Goal: Task Accomplishment & Management: Use online tool/utility

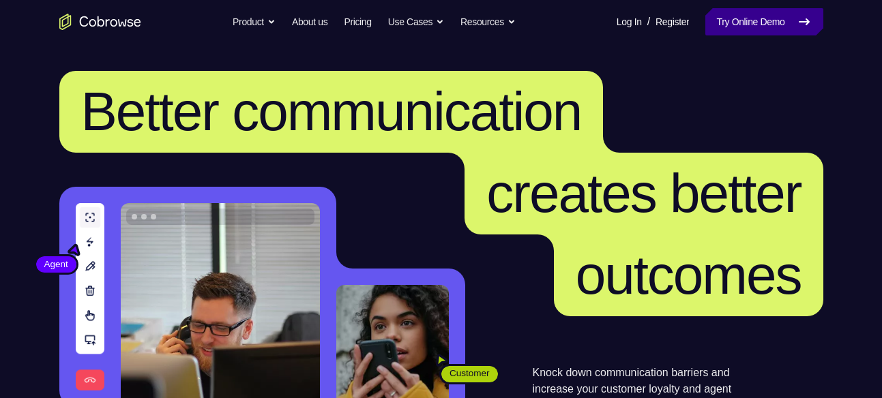
drag, startPoint x: 0, startPoint y: 0, endPoint x: 769, endPoint y: 13, distance: 768.6
click at [769, 13] on link "Try Online Demo" at bounding box center [763, 21] width 117 height 27
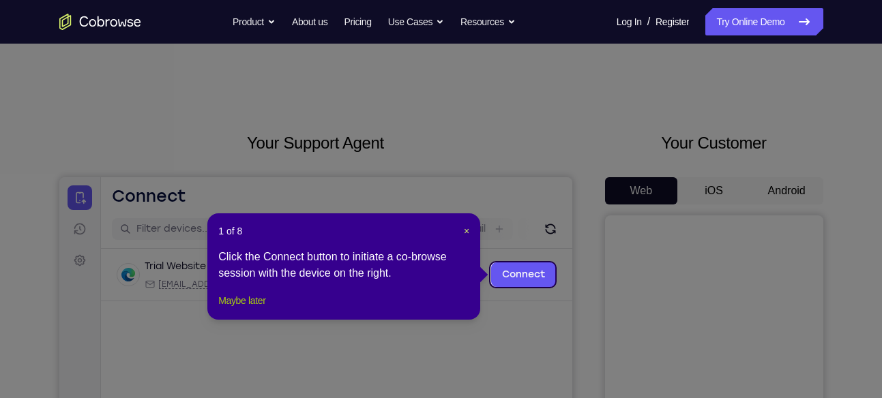
click at [265, 309] on button "Maybe later" at bounding box center [241, 301] width 47 height 16
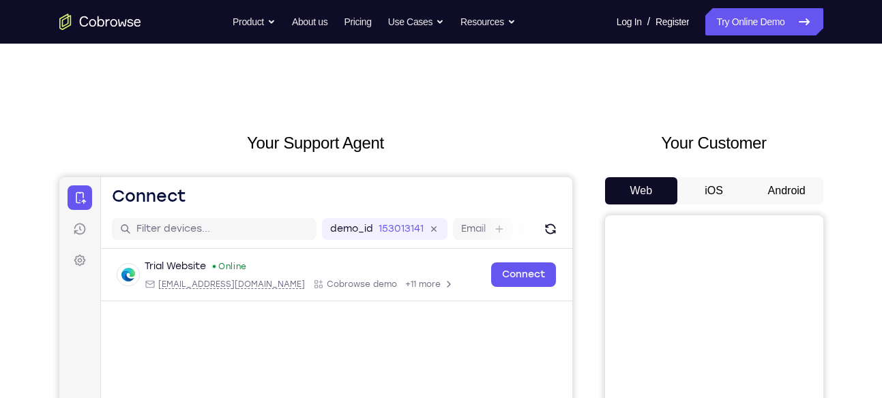
scroll to position [93, 0]
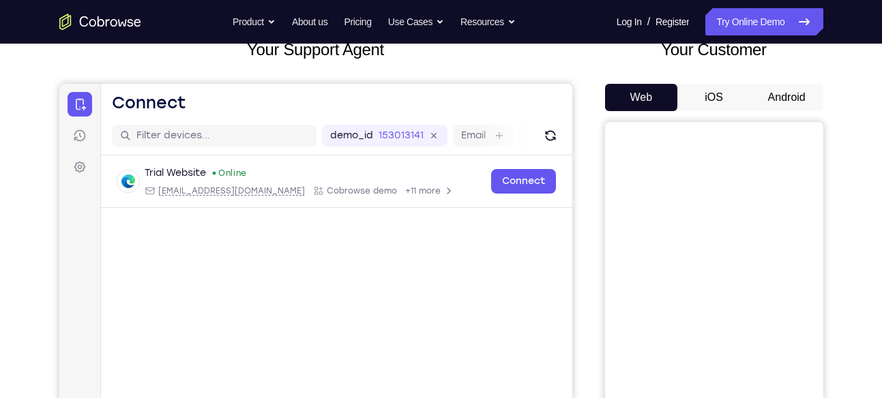
click at [786, 92] on button "Android" at bounding box center [786, 97] width 73 height 27
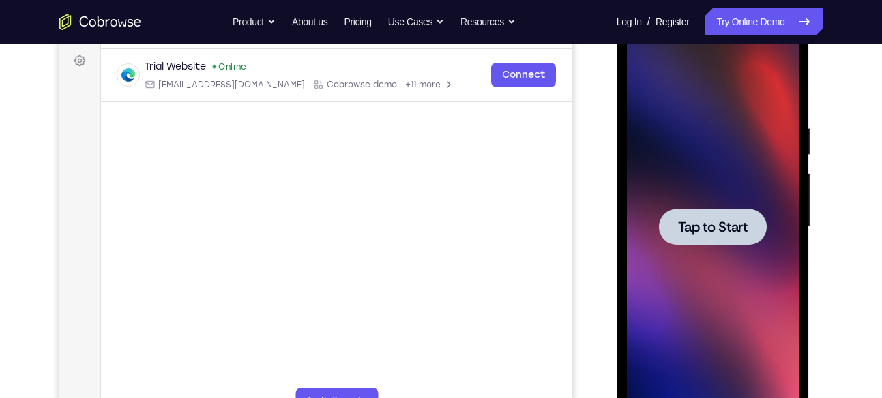
scroll to position [200, 0]
click at [756, 214] on div at bounding box center [713, 226] width 108 height 36
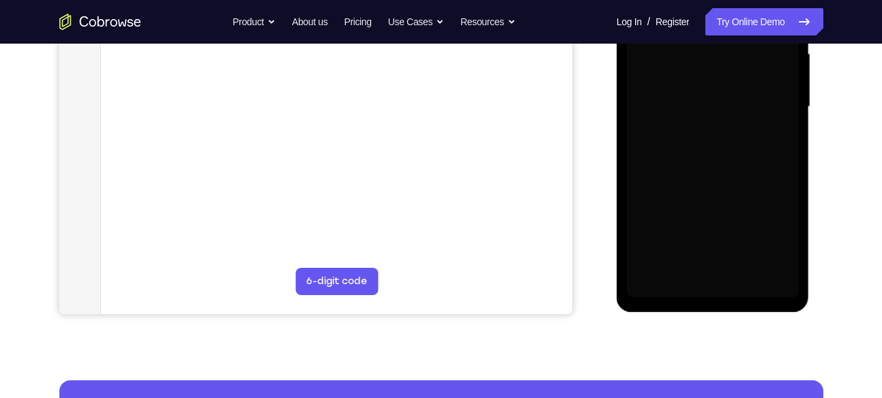
scroll to position [321, 0]
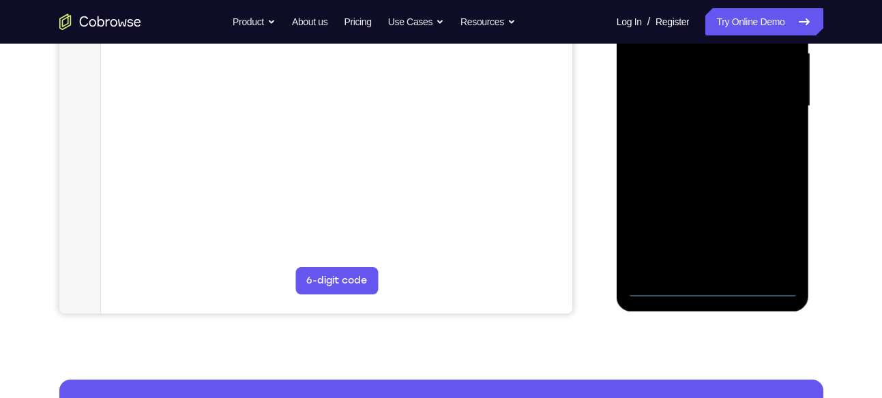
click at [715, 288] on div at bounding box center [713, 106] width 172 height 382
click at [764, 228] on div at bounding box center [713, 106] width 172 height 382
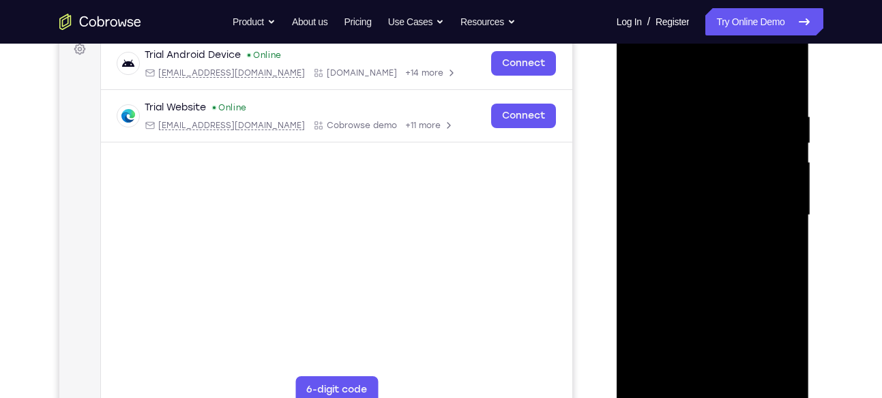
scroll to position [197, 0]
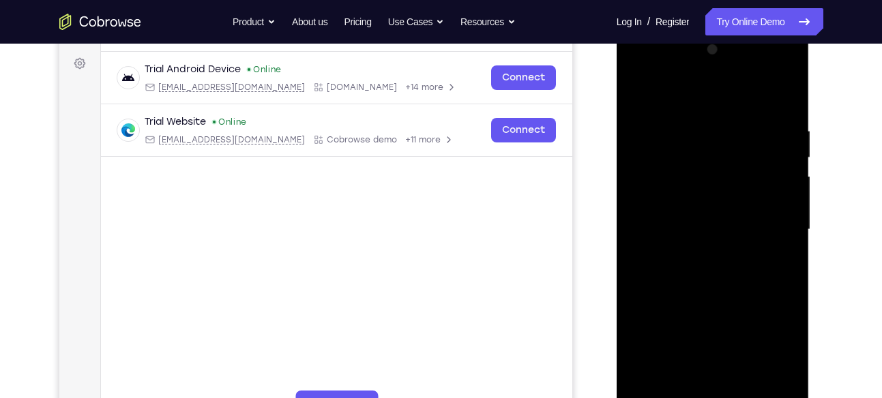
click at [693, 106] on div at bounding box center [713, 230] width 172 height 382
click at [766, 226] on div at bounding box center [713, 230] width 172 height 382
click at [696, 255] on div at bounding box center [713, 230] width 172 height 382
click at [723, 213] on div at bounding box center [713, 230] width 172 height 382
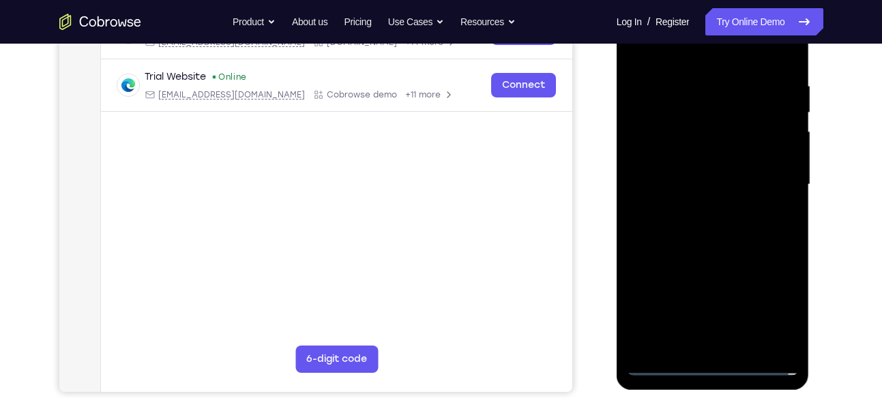
scroll to position [210, 0]
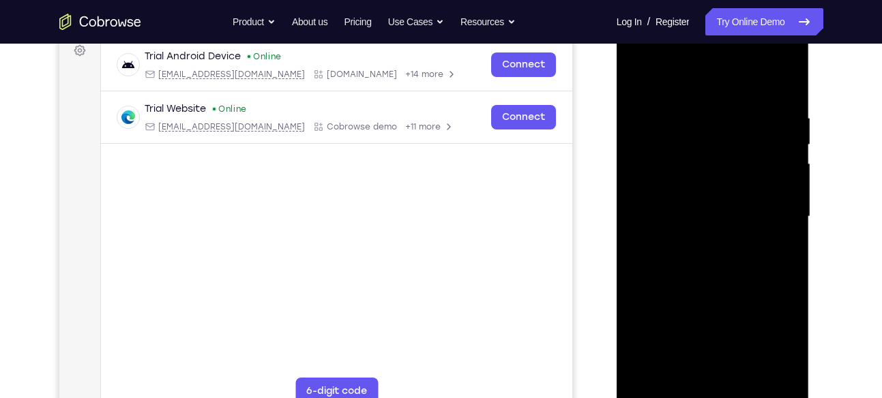
click at [701, 159] on div at bounding box center [713, 217] width 172 height 382
click at [704, 168] on div at bounding box center [713, 217] width 172 height 382
click at [696, 188] on div at bounding box center [713, 217] width 172 height 382
click at [783, 186] on div at bounding box center [713, 217] width 172 height 382
click at [737, 213] on div at bounding box center [713, 217] width 172 height 382
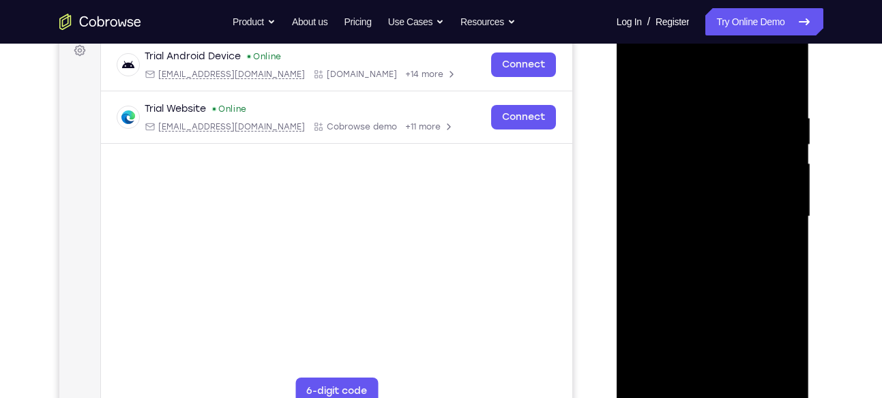
click at [704, 280] on div at bounding box center [713, 217] width 172 height 382
click at [740, 206] on div at bounding box center [713, 217] width 172 height 382
click at [737, 215] on div at bounding box center [713, 217] width 172 height 382
click at [717, 270] on div at bounding box center [713, 217] width 172 height 382
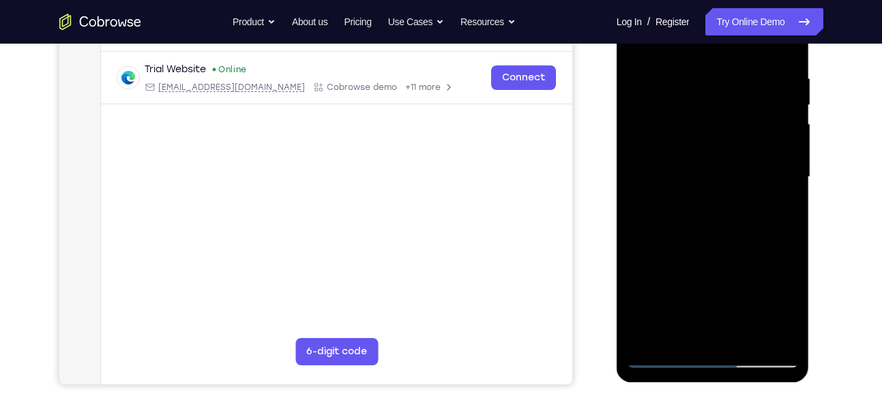
scroll to position [237, 0]
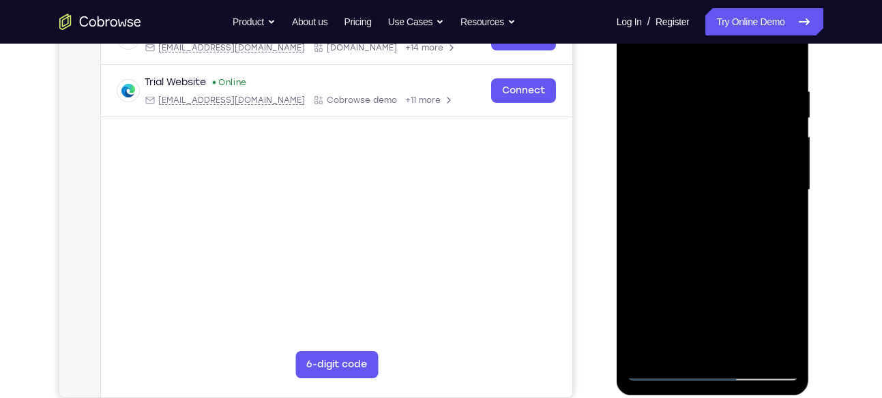
click at [713, 256] on div at bounding box center [713, 190] width 172 height 382
click at [692, 128] on div at bounding box center [713, 190] width 172 height 382
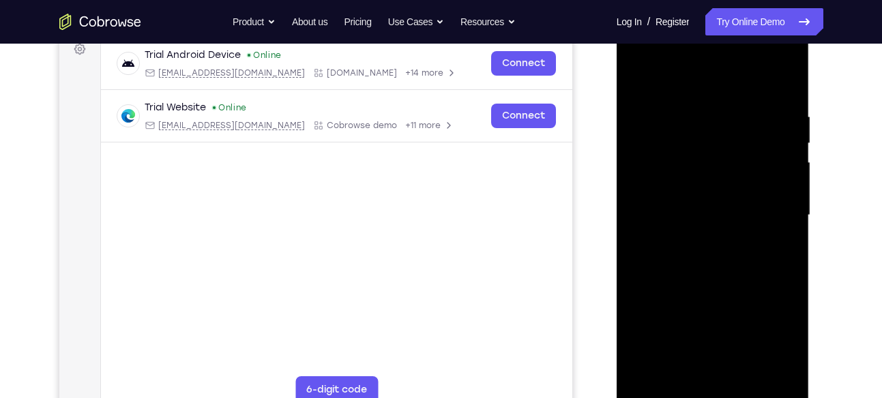
click at [713, 221] on div at bounding box center [713, 216] width 172 height 382
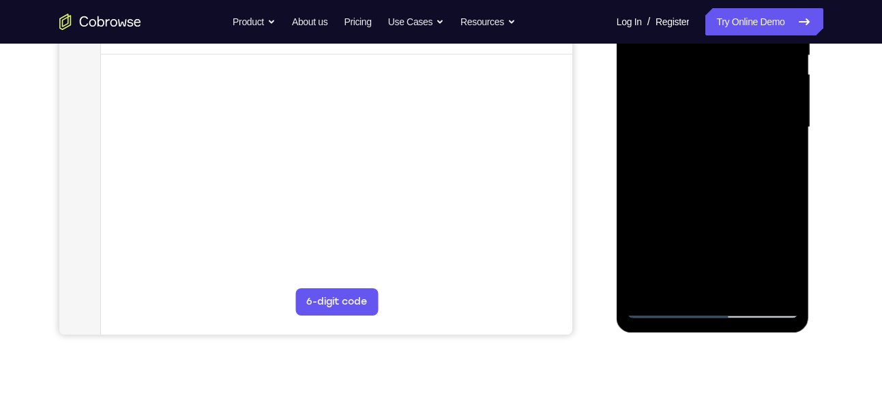
scroll to position [302, 0]
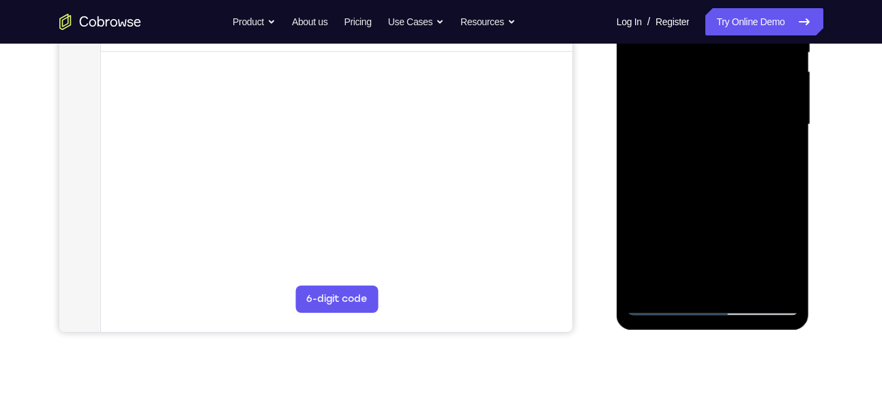
click at [716, 282] on div at bounding box center [713, 125] width 172 height 382
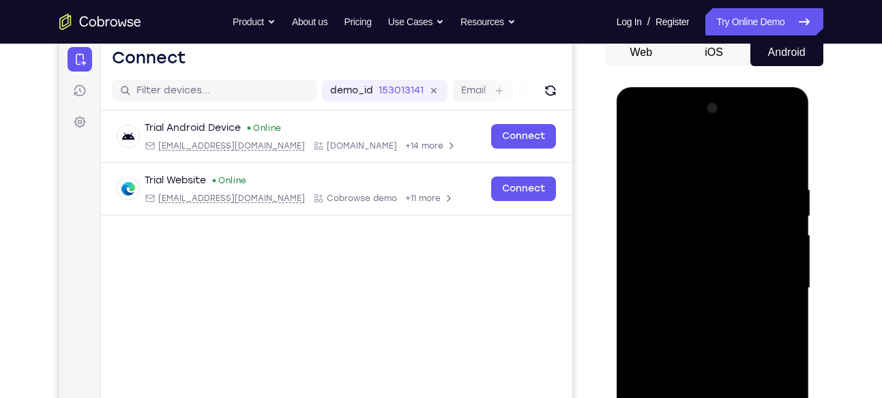
scroll to position [139, 0]
click at [670, 228] on div at bounding box center [713, 288] width 172 height 382
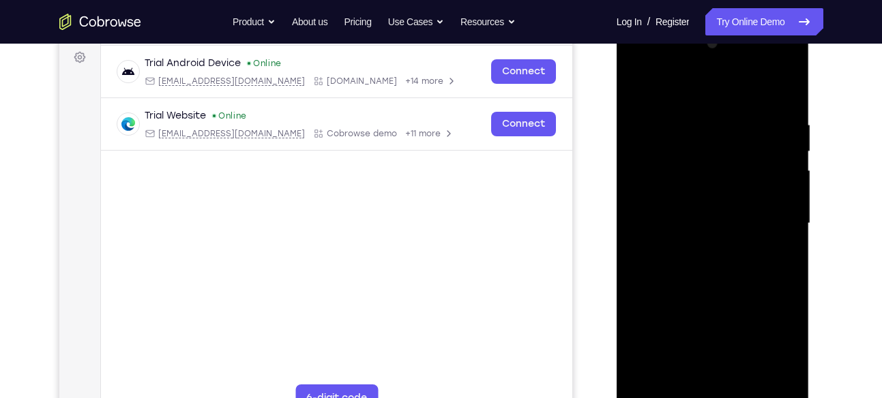
scroll to position [207, 0]
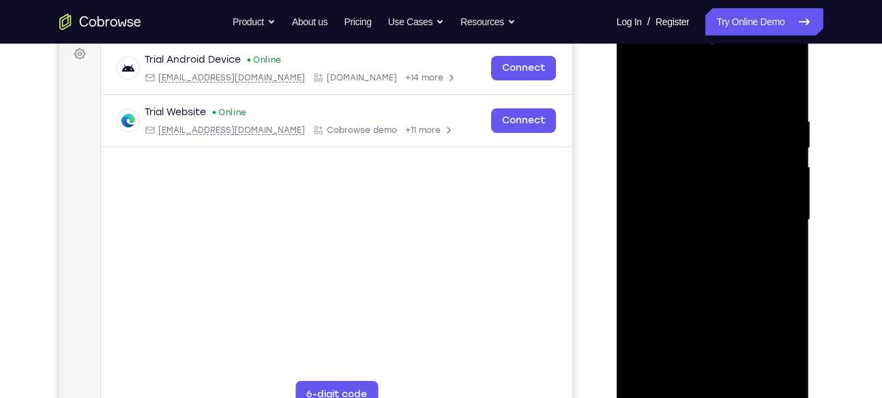
click at [753, 269] on div at bounding box center [713, 220] width 172 height 382
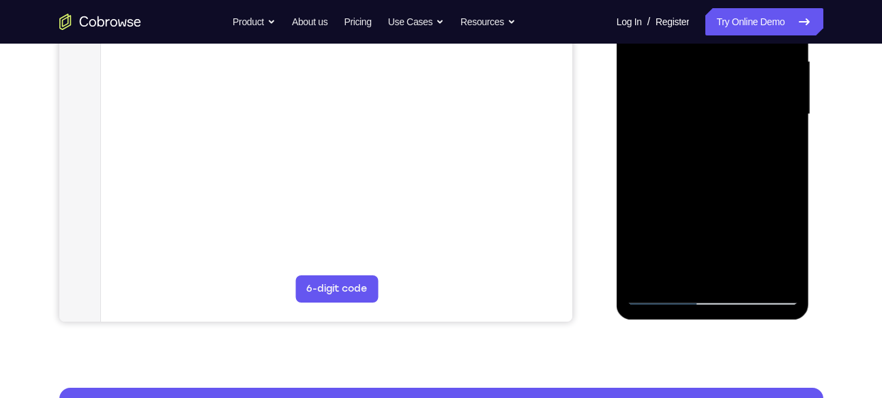
scroll to position [313, 0]
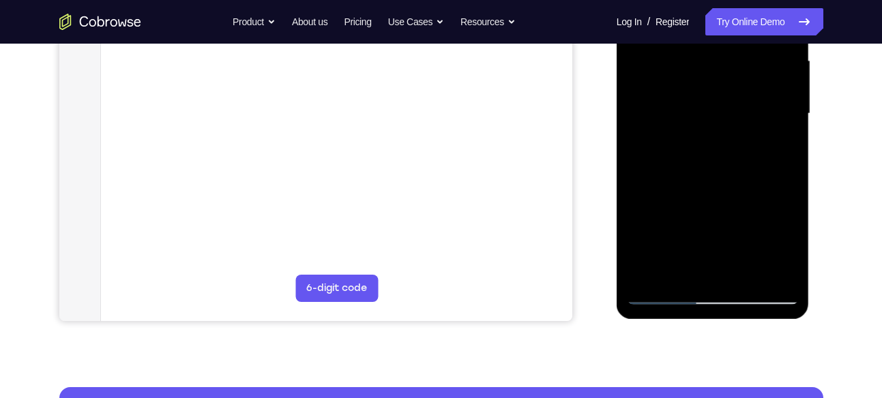
click at [745, 273] on div at bounding box center [713, 114] width 172 height 382
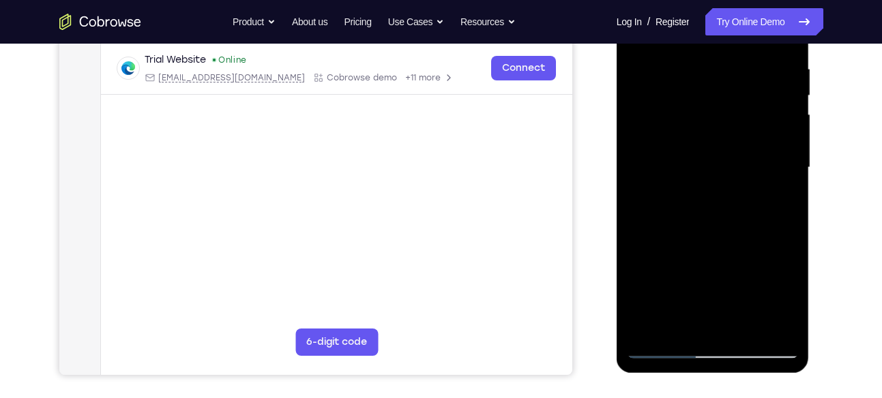
scroll to position [258, 0]
click at [749, 235] on div at bounding box center [713, 168] width 172 height 382
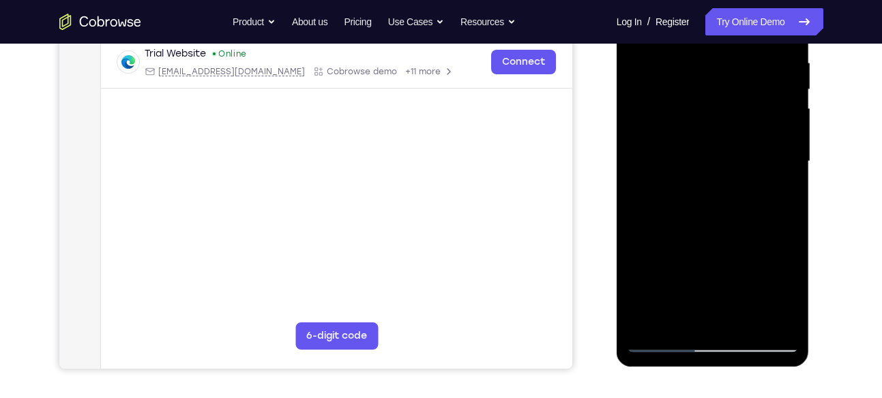
scroll to position [267, 0]
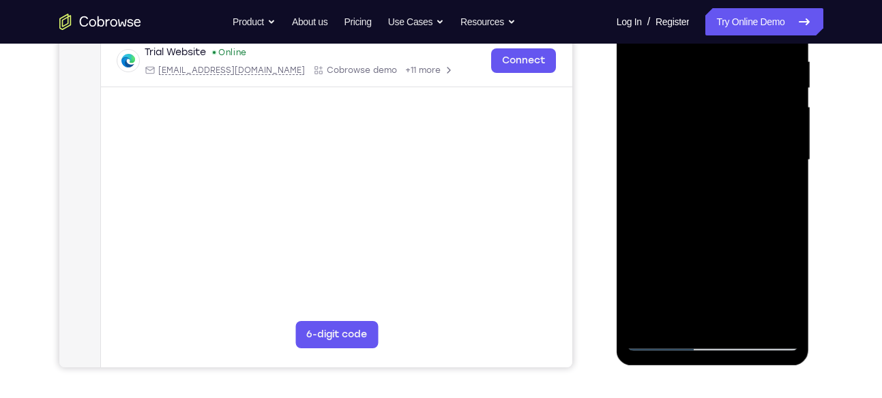
drag, startPoint x: 732, startPoint y: 247, endPoint x: 732, endPoint y: 213, distance: 33.4
click at [732, 213] on div at bounding box center [713, 160] width 172 height 382
click at [721, 228] on div at bounding box center [713, 160] width 172 height 382
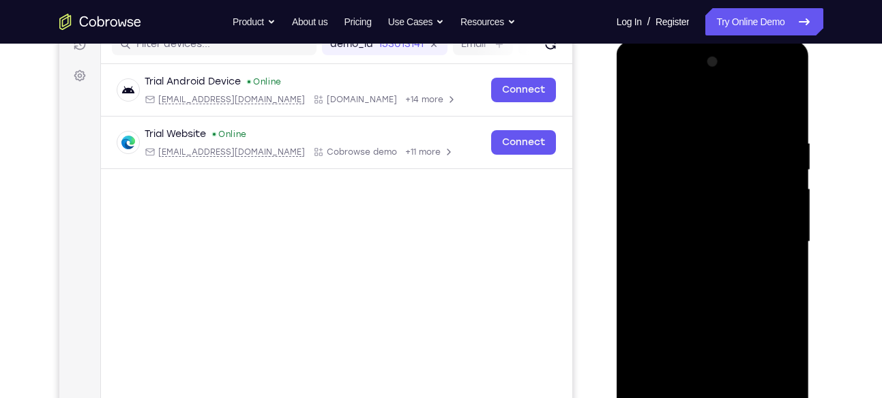
scroll to position [184, 0]
click at [627, 104] on div at bounding box center [713, 243] width 172 height 382
click at [642, 108] on div at bounding box center [713, 243] width 172 height 382
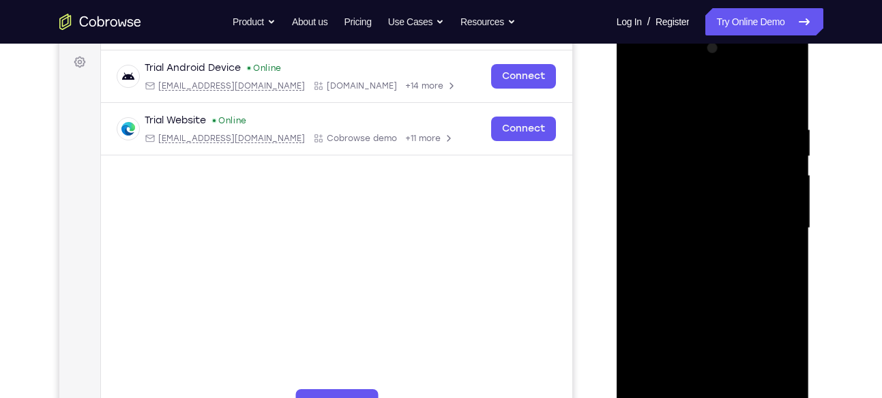
scroll to position [200, 0]
drag, startPoint x: 726, startPoint y: 229, endPoint x: 732, endPoint y: 162, distance: 67.8
click at [732, 162] on div at bounding box center [713, 227] width 172 height 382
drag, startPoint x: 738, startPoint y: 226, endPoint x: 758, endPoint y: 40, distance: 187.2
click at [758, 40] on div at bounding box center [713, 227] width 172 height 382
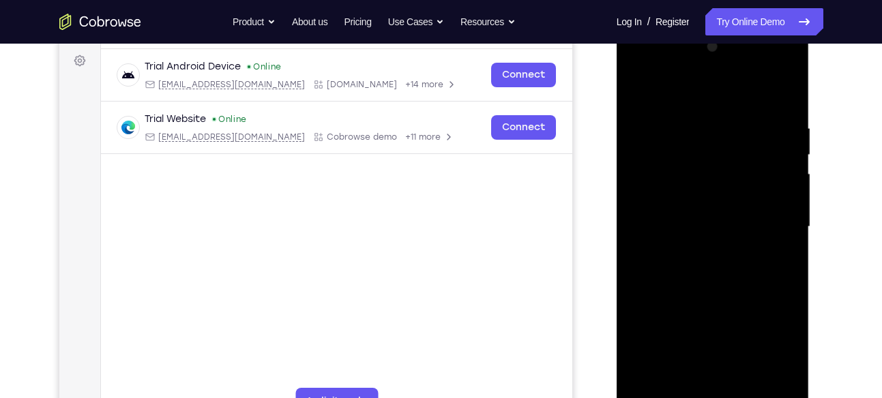
drag, startPoint x: 745, startPoint y: 248, endPoint x: 766, endPoint y: 64, distance: 185.3
click at [766, 64] on div at bounding box center [713, 227] width 172 height 382
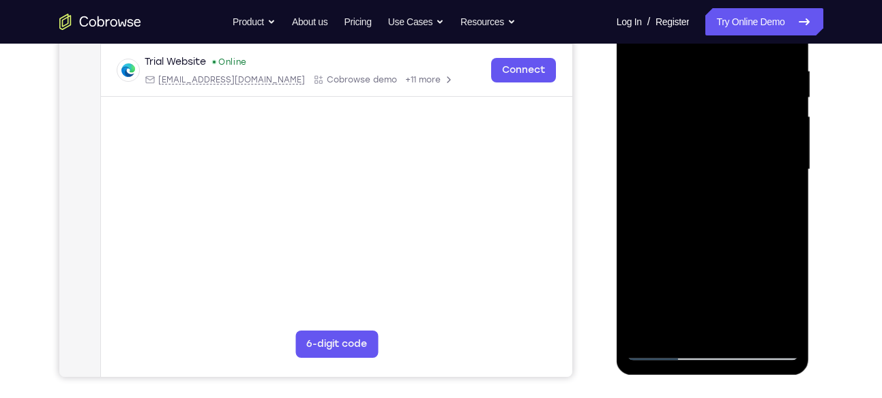
scroll to position [258, 0]
drag, startPoint x: 751, startPoint y: 266, endPoint x: 760, endPoint y: 93, distance: 172.8
click at [760, 93] on div at bounding box center [713, 169] width 172 height 382
drag, startPoint x: 733, startPoint y: 255, endPoint x: 764, endPoint y: 76, distance: 181.3
click at [764, 76] on div at bounding box center [713, 169] width 172 height 382
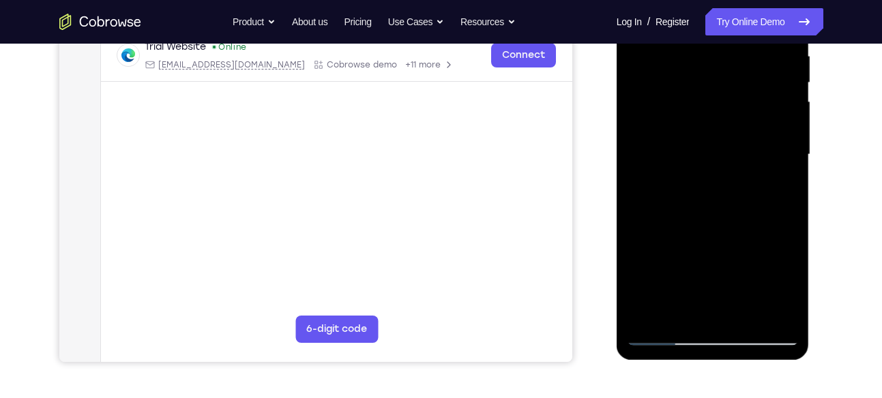
scroll to position [271, 0]
drag, startPoint x: 745, startPoint y: 231, endPoint x: 753, endPoint y: 40, distance: 191.1
click at [753, 40] on div at bounding box center [713, 156] width 172 height 382
drag, startPoint x: 733, startPoint y: 209, endPoint x: 750, endPoint y: 59, distance: 150.3
click at [750, 59] on div at bounding box center [713, 156] width 172 height 382
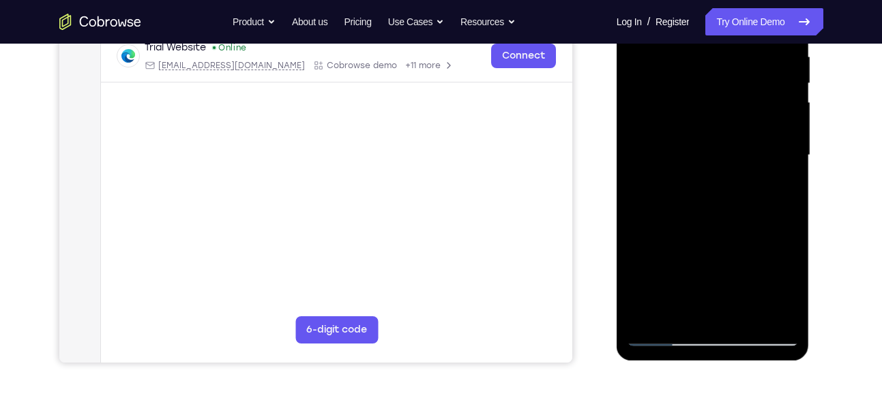
drag, startPoint x: 745, startPoint y: 209, endPoint x: 760, endPoint y: 40, distance: 169.1
click at [760, 40] on div at bounding box center [713, 156] width 172 height 382
drag, startPoint x: 715, startPoint y: 229, endPoint x: 734, endPoint y: 42, distance: 188.6
click at [734, 42] on div at bounding box center [713, 156] width 172 height 382
click at [715, 312] on div at bounding box center [713, 156] width 172 height 382
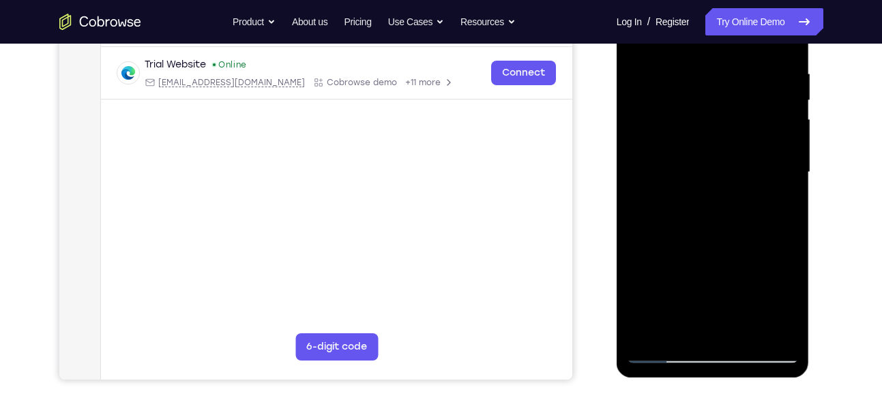
scroll to position [249, 0]
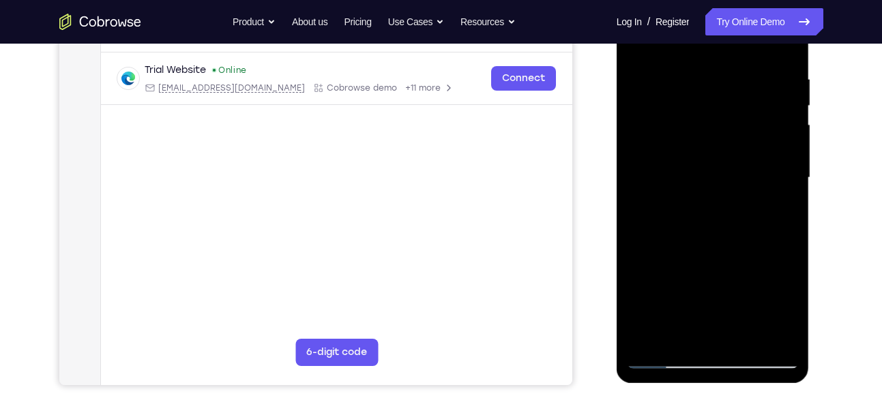
drag, startPoint x: 728, startPoint y: 231, endPoint x: 749, endPoint y: 57, distance: 175.2
click at [749, 57] on div at bounding box center [713, 178] width 172 height 382
drag, startPoint x: 726, startPoint y: 231, endPoint x: 750, endPoint y: 48, distance: 185.1
click at [750, 48] on div at bounding box center [713, 178] width 172 height 382
drag, startPoint x: 745, startPoint y: 217, endPoint x: 764, endPoint y: 40, distance: 177.7
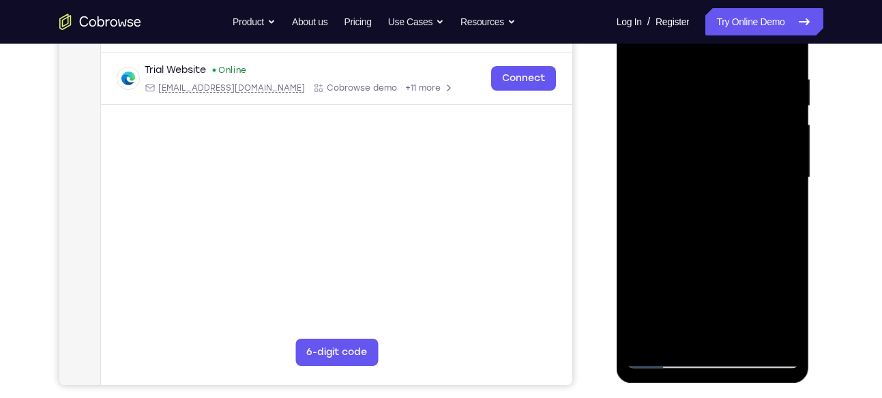
click at [764, 40] on div at bounding box center [713, 178] width 172 height 382
drag, startPoint x: 734, startPoint y: 245, endPoint x: 751, endPoint y: 73, distance: 173.4
click at [751, 73] on div at bounding box center [713, 178] width 172 height 382
drag, startPoint x: 734, startPoint y: 215, endPoint x: 766, endPoint y: 40, distance: 177.5
click at [766, 40] on div at bounding box center [713, 178] width 172 height 382
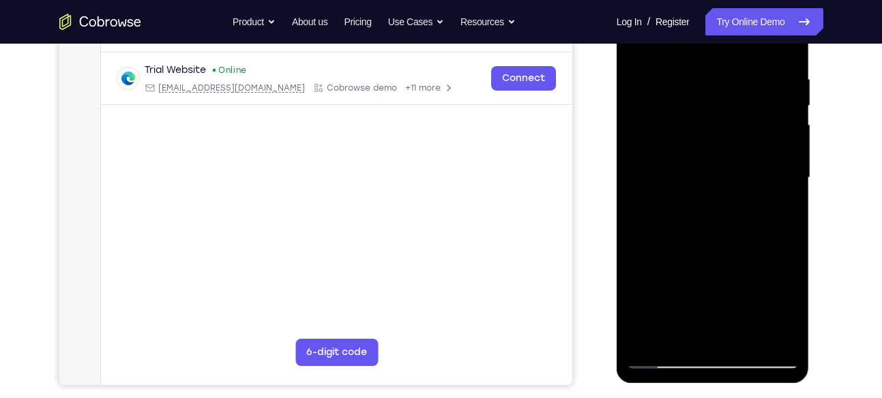
drag, startPoint x: 737, startPoint y: 231, endPoint x: 770, endPoint y: 40, distance: 193.7
click at [770, 40] on div at bounding box center [713, 178] width 172 height 382
drag, startPoint x: 740, startPoint y: 241, endPoint x: 771, endPoint y: 68, distance: 176.6
click at [771, 68] on div at bounding box center [713, 178] width 172 height 382
click at [740, 212] on div at bounding box center [713, 178] width 172 height 382
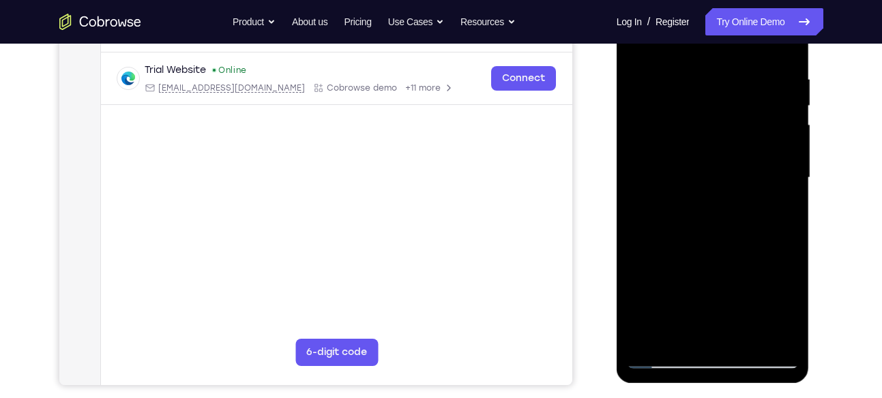
click at [670, 282] on div at bounding box center [713, 178] width 172 height 382
drag, startPoint x: 728, startPoint y: 235, endPoint x: 735, endPoint y: 160, distance: 75.3
click at [735, 160] on div at bounding box center [713, 178] width 172 height 382
drag, startPoint x: 734, startPoint y: 203, endPoint x: 731, endPoint y: 306, distance: 102.3
click at [731, 306] on div at bounding box center [713, 178] width 172 height 382
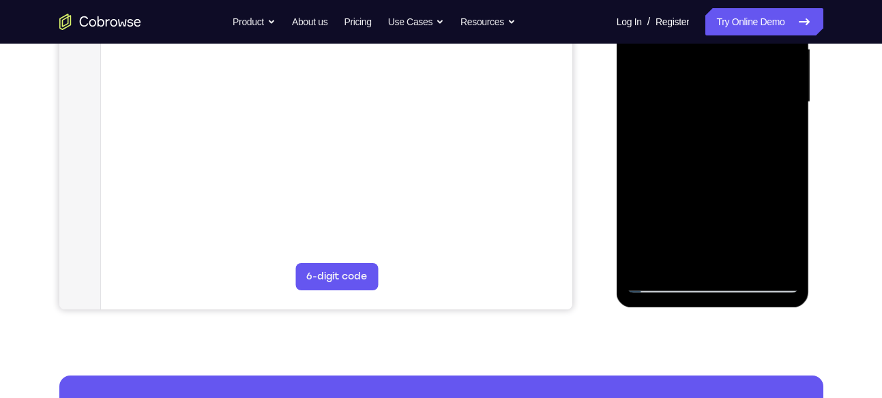
scroll to position [333, 0]
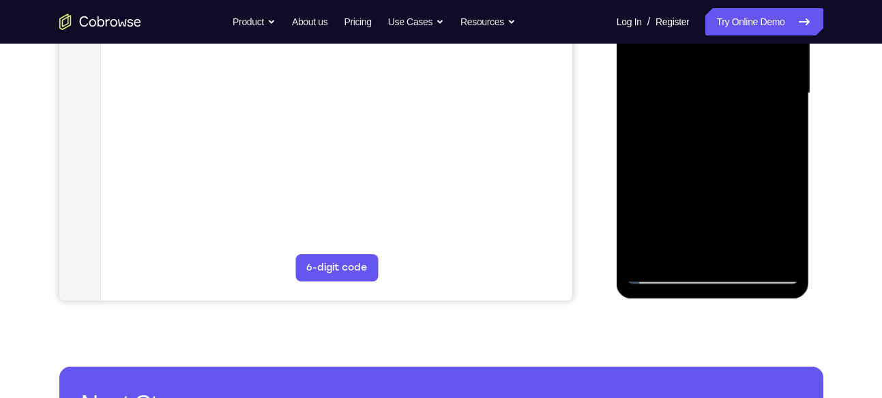
drag, startPoint x: 754, startPoint y: 204, endPoint x: 764, endPoint y: 107, distance: 97.3
click at [764, 107] on div at bounding box center [713, 93] width 172 height 382
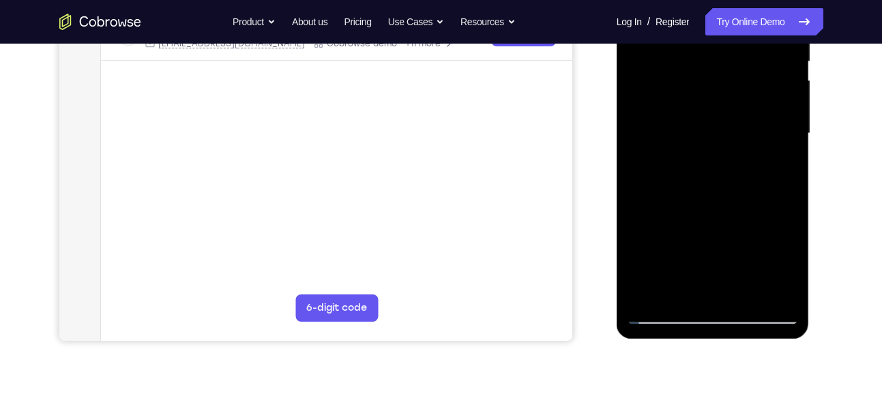
scroll to position [293, 0]
drag, startPoint x: 771, startPoint y: 195, endPoint x: 771, endPoint y: 117, distance: 78.4
click at [771, 117] on div at bounding box center [713, 134] width 172 height 382
drag, startPoint x: 703, startPoint y: 213, endPoint x: 728, endPoint y: 123, distance: 93.3
click at [728, 123] on div at bounding box center [713, 134] width 172 height 382
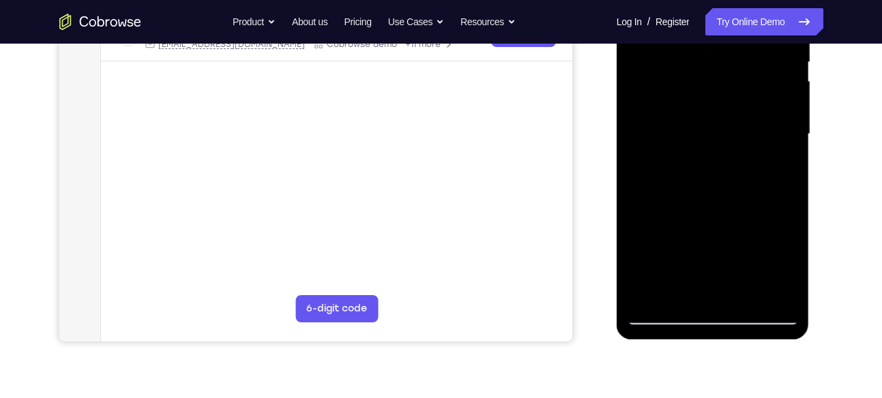
drag, startPoint x: 719, startPoint y: 228, endPoint x: 737, endPoint y: 40, distance: 188.4
click at [737, 40] on div at bounding box center [713, 134] width 172 height 382
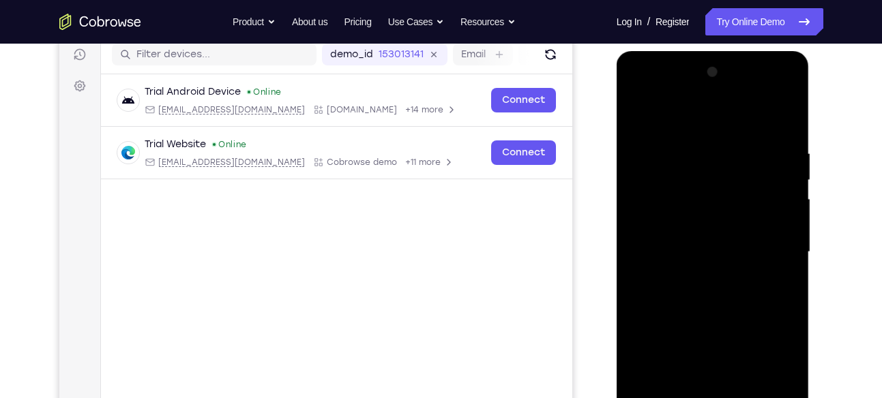
scroll to position [168, 0]
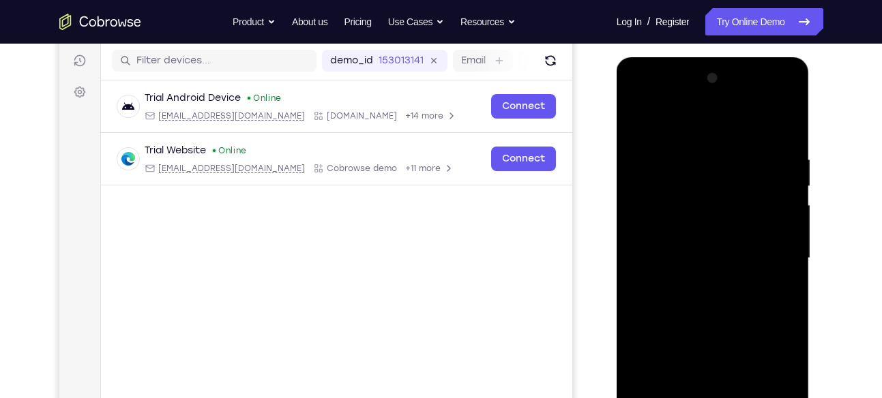
click at [642, 122] on div at bounding box center [713, 259] width 172 height 382
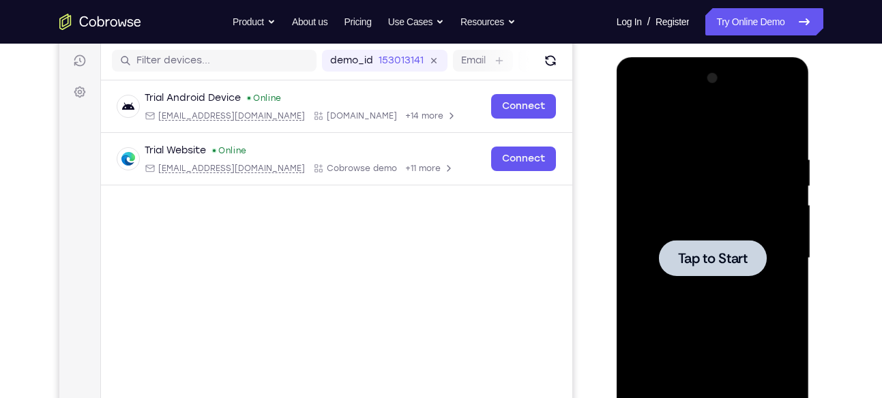
click at [700, 233] on div at bounding box center [713, 259] width 172 height 382
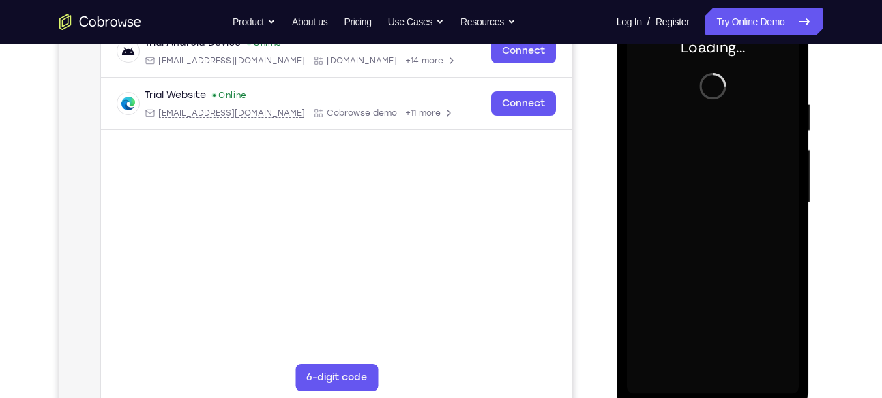
scroll to position [225, 0]
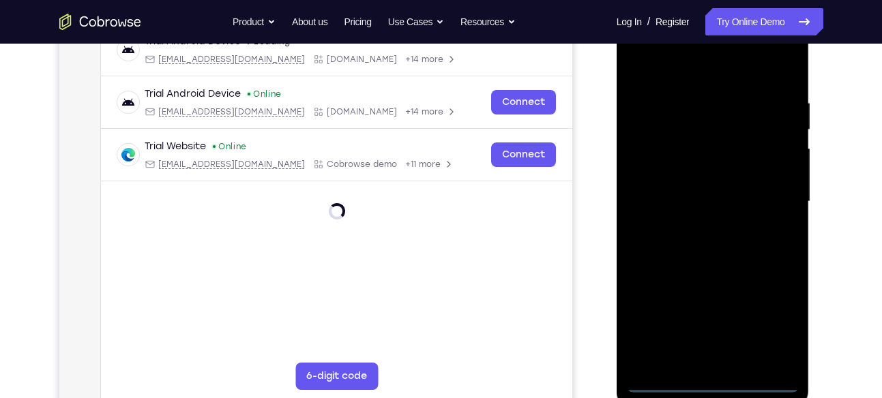
click at [717, 378] on div at bounding box center [713, 202] width 172 height 382
click at [781, 328] on div at bounding box center [713, 202] width 172 height 382
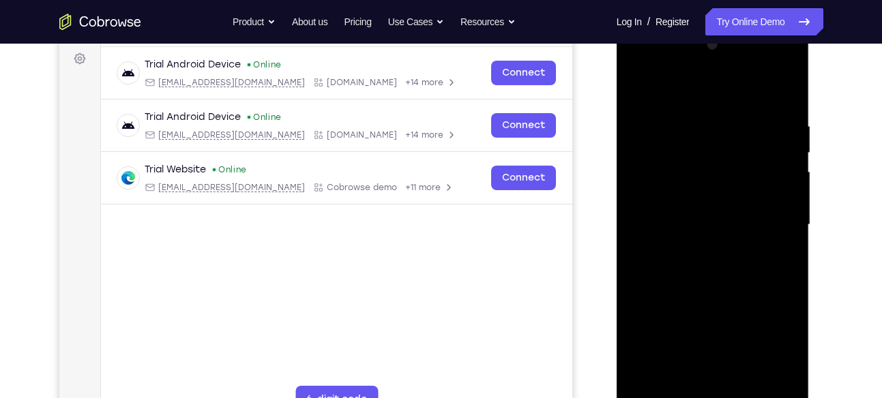
scroll to position [198, 0]
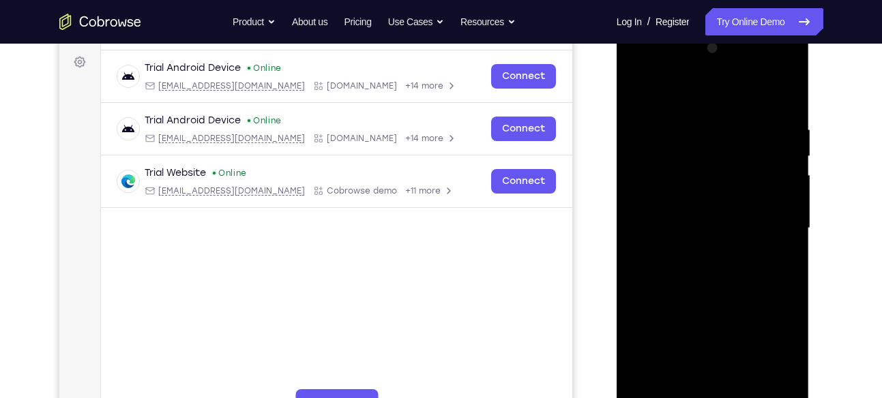
click at [701, 99] on div at bounding box center [713, 229] width 172 height 382
click at [767, 237] on div at bounding box center [713, 229] width 172 height 382
click at [701, 250] on div at bounding box center [713, 229] width 172 height 382
click at [709, 205] on div at bounding box center [713, 229] width 172 height 382
click at [741, 203] on div at bounding box center [713, 229] width 172 height 382
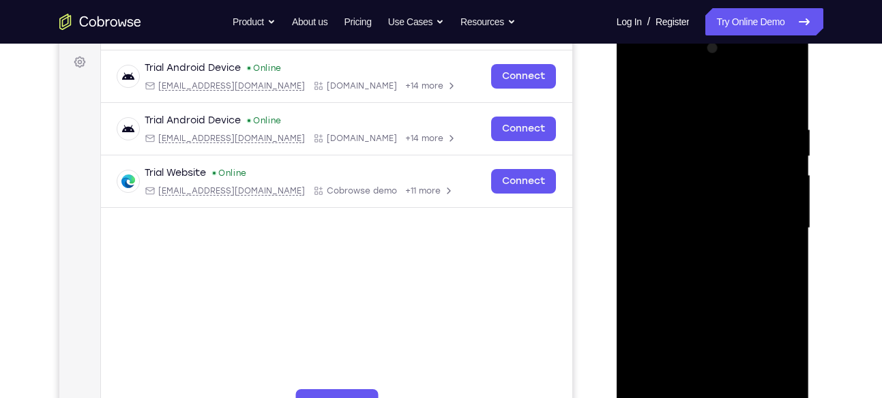
click at [786, 198] on div at bounding box center [713, 229] width 172 height 382
click at [747, 227] on div at bounding box center [713, 229] width 172 height 382
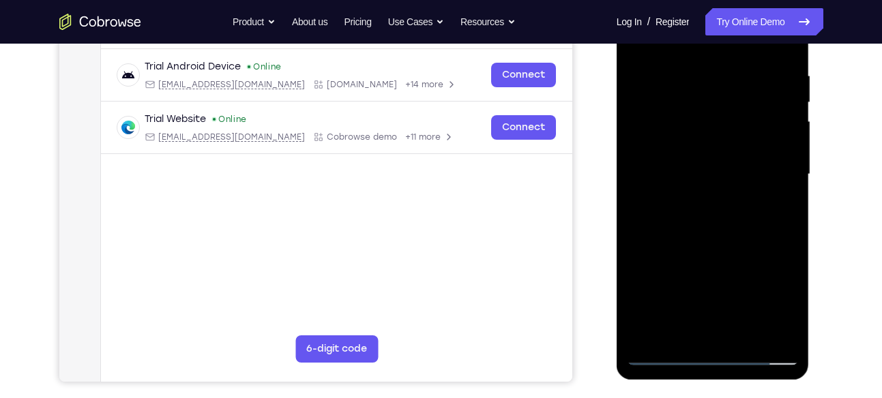
scroll to position [250, 0]
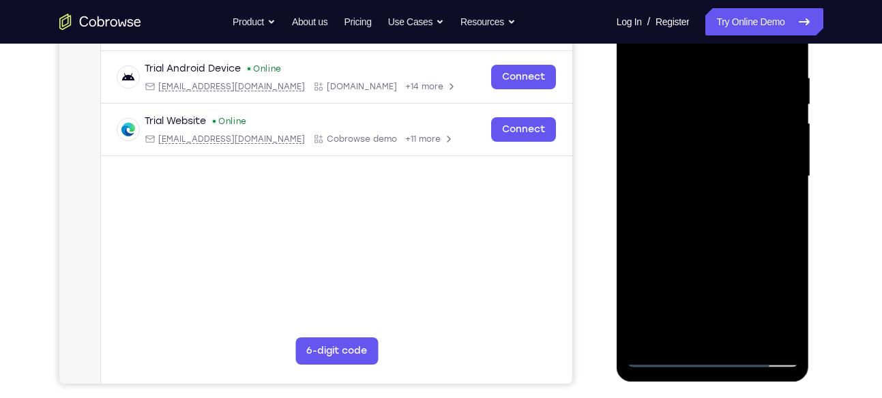
click at [736, 213] on div at bounding box center [713, 177] width 172 height 382
click at [722, 198] on div at bounding box center [713, 177] width 172 height 382
click at [726, 176] on div at bounding box center [713, 177] width 172 height 382
click at [728, 211] on div at bounding box center [713, 177] width 172 height 382
click at [646, 199] on div at bounding box center [713, 177] width 172 height 382
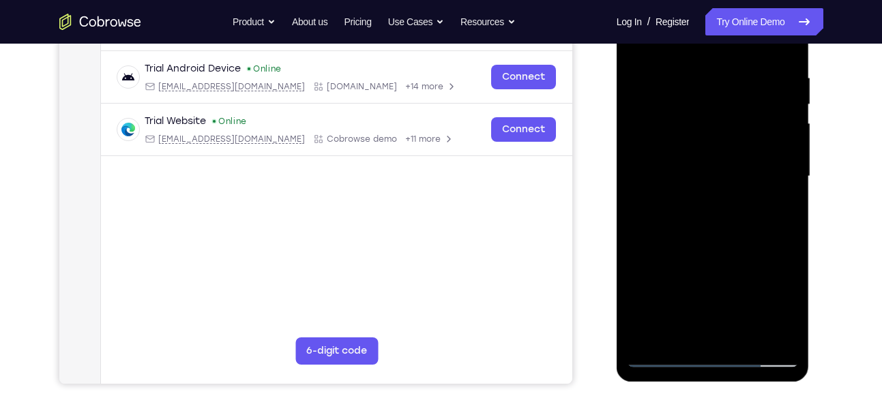
click at [664, 185] on div at bounding box center [713, 177] width 172 height 382
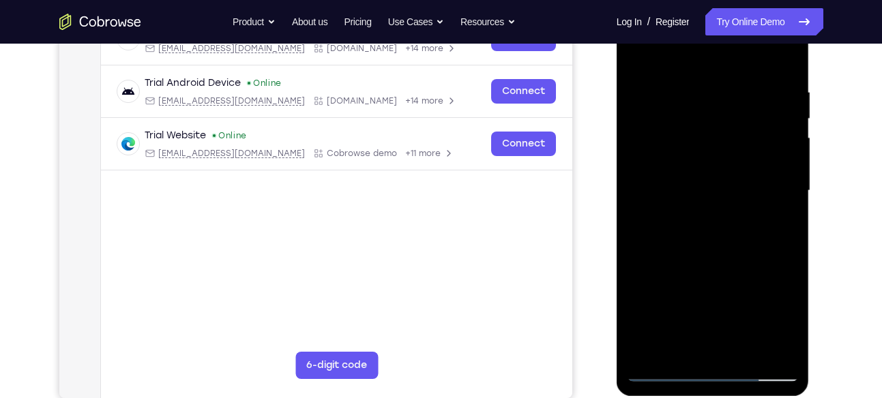
click at [723, 217] on div at bounding box center [713, 191] width 172 height 382
click at [721, 226] on div at bounding box center [713, 191] width 172 height 382
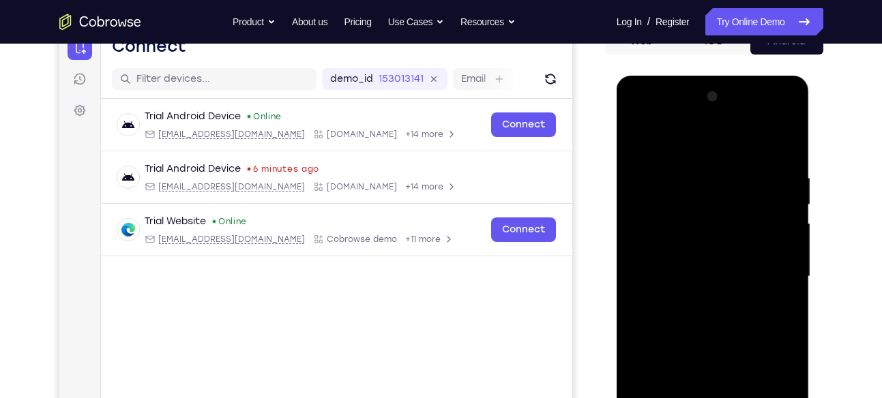
scroll to position [114, 0]
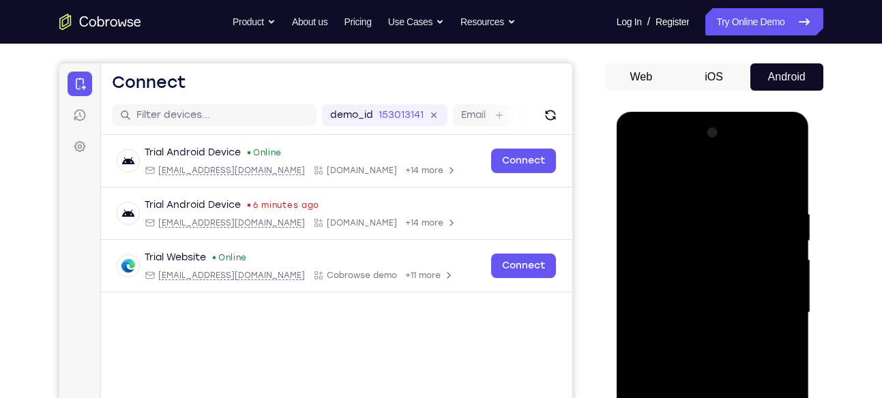
click at [741, 153] on div at bounding box center [713, 313] width 172 height 382
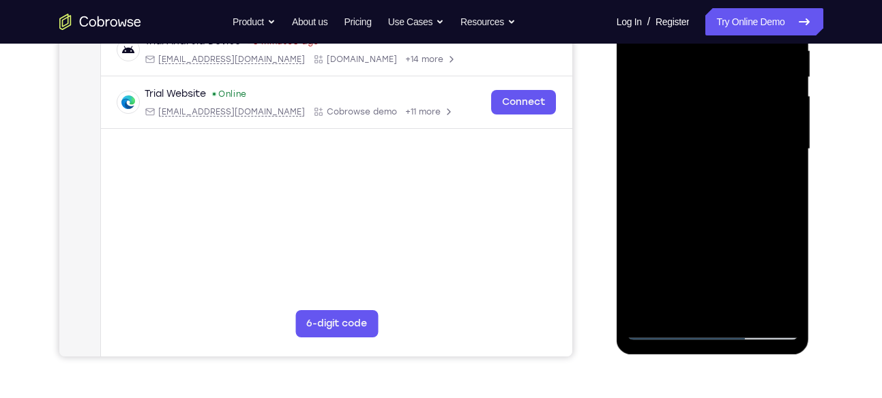
scroll to position [278, 0]
click at [728, 226] on div at bounding box center [713, 149] width 172 height 382
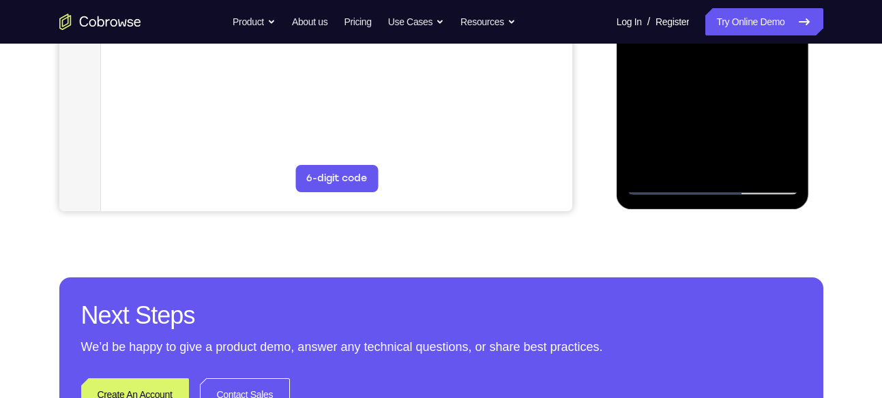
scroll to position [419, 0]
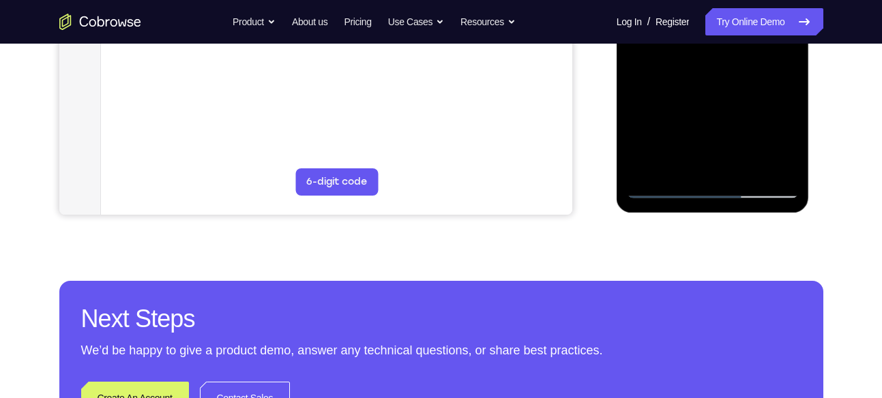
click at [743, 158] on div at bounding box center [713, 8] width 172 height 382
drag, startPoint x: 769, startPoint y: 151, endPoint x: 773, endPoint y: 44, distance: 107.2
click at [773, 44] on div at bounding box center [713, 8] width 172 height 382
drag, startPoint x: 745, startPoint y: 149, endPoint x: 751, endPoint y: 68, distance: 80.8
click at [751, 68] on div at bounding box center [713, 8] width 172 height 382
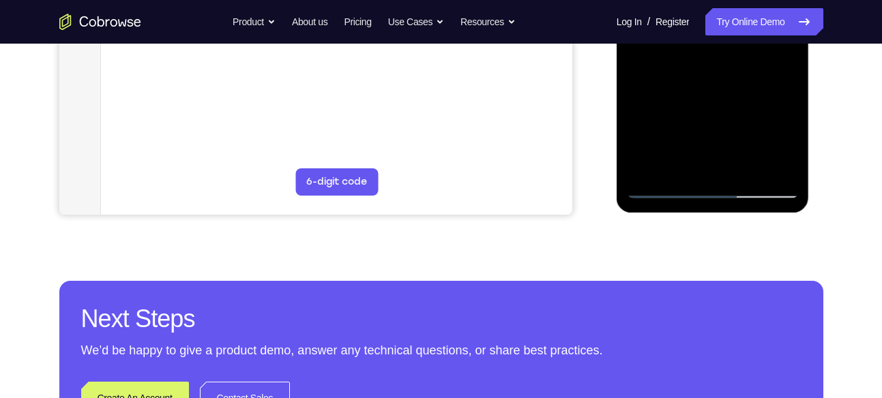
drag, startPoint x: 756, startPoint y: 145, endPoint x: 759, endPoint y: 91, distance: 53.3
click at [759, 91] on div at bounding box center [713, 8] width 172 height 382
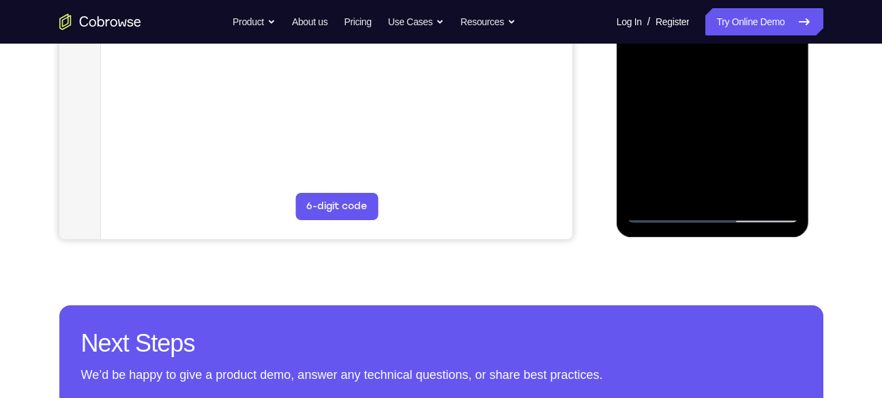
scroll to position [375, 0]
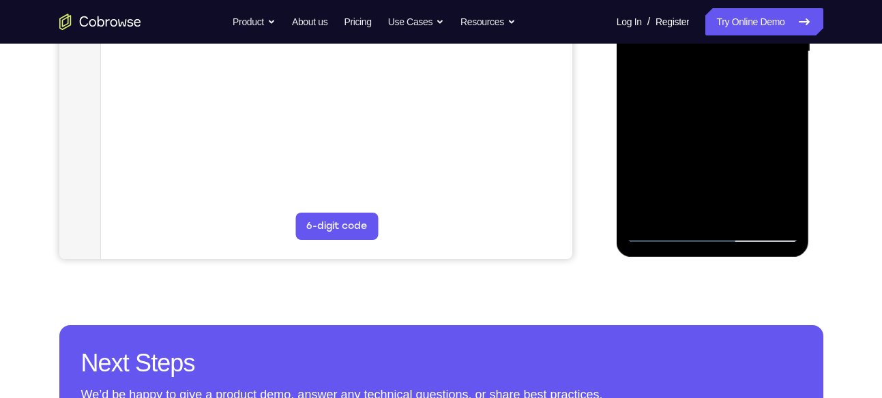
drag, startPoint x: 742, startPoint y: 160, endPoint x: 745, endPoint y: 49, distance: 111.2
click at [745, 49] on div at bounding box center [713, 52] width 172 height 382
drag, startPoint x: 728, startPoint y: 165, endPoint x: 746, endPoint y: 44, distance: 122.1
click at [746, 44] on div at bounding box center [713, 52] width 172 height 382
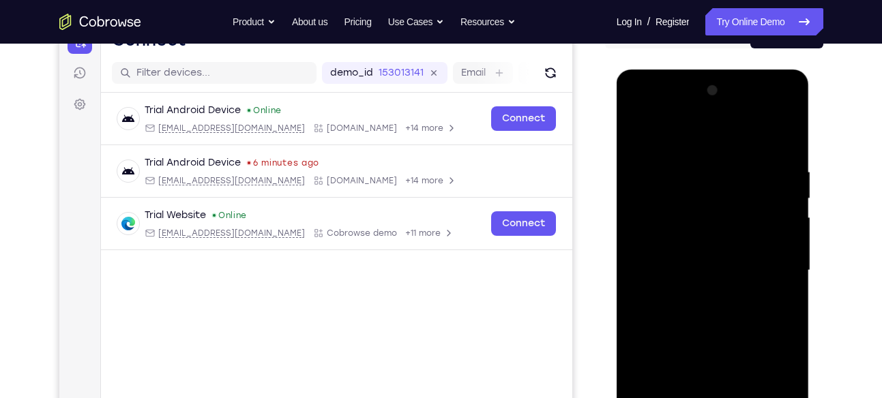
scroll to position [157, 0]
click at [768, 132] on div at bounding box center [713, 270] width 172 height 382
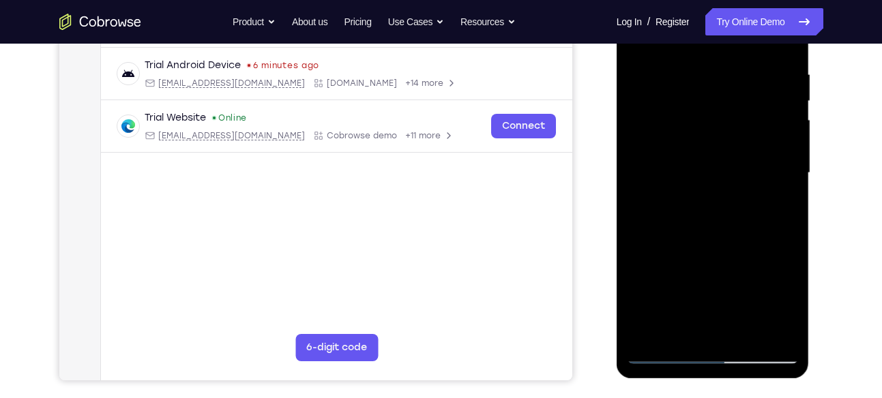
scroll to position [254, 0]
drag, startPoint x: 775, startPoint y: 228, endPoint x: 785, endPoint y: 142, distance: 87.2
click at [785, 142] on div at bounding box center [713, 173] width 172 height 382
drag, startPoint x: 747, startPoint y: 235, endPoint x: 759, endPoint y: 138, distance: 96.9
click at [759, 138] on div at bounding box center [713, 173] width 172 height 382
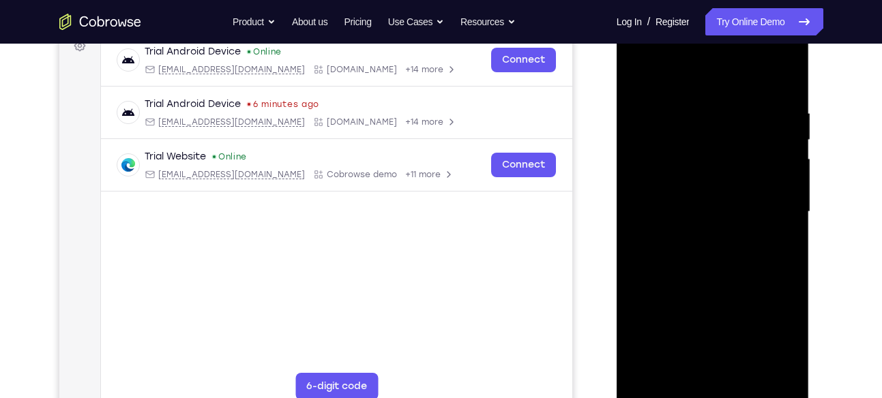
scroll to position [211, 0]
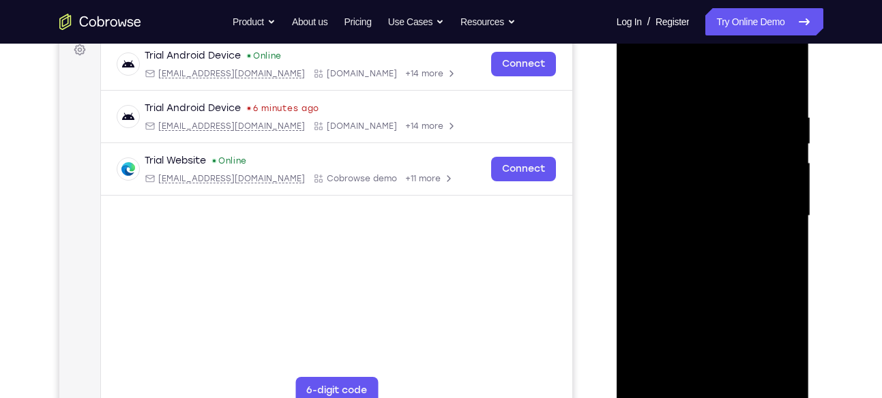
drag, startPoint x: 748, startPoint y: 181, endPoint x: 766, endPoint y: 61, distance: 122.1
click at [766, 61] on div at bounding box center [713, 216] width 172 height 382
drag, startPoint x: 733, startPoint y: 234, endPoint x: 756, endPoint y: 101, distance: 135.0
click at [756, 101] on div at bounding box center [713, 216] width 172 height 382
drag, startPoint x: 746, startPoint y: 208, endPoint x: 756, endPoint y: 158, distance: 50.7
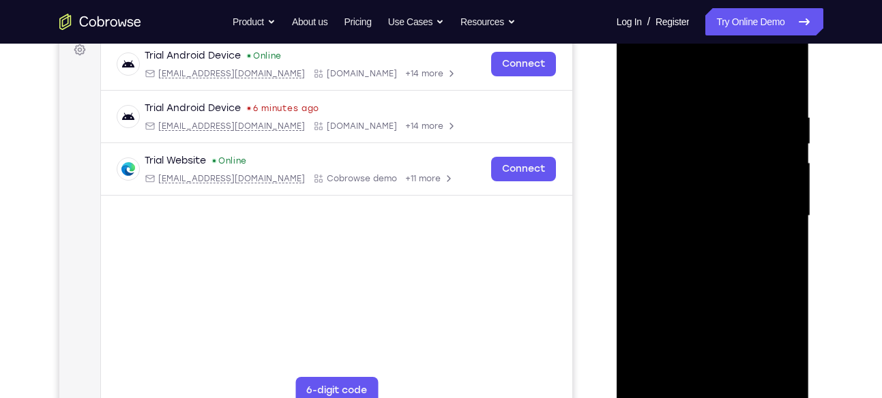
click at [756, 158] on div at bounding box center [713, 216] width 172 height 382
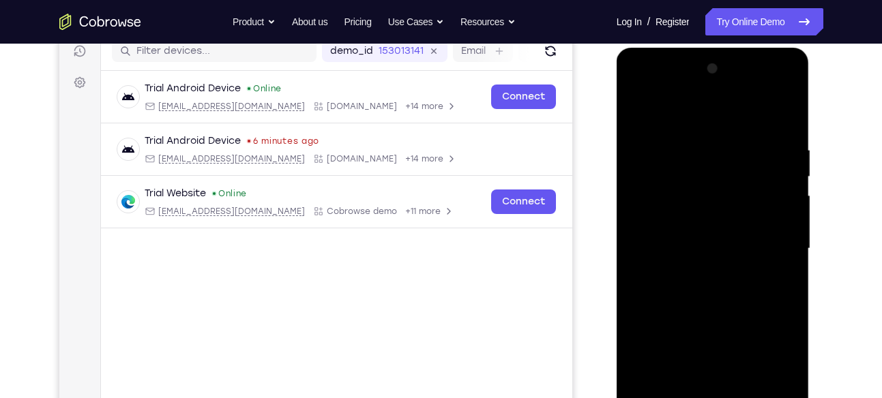
scroll to position [176, 0]
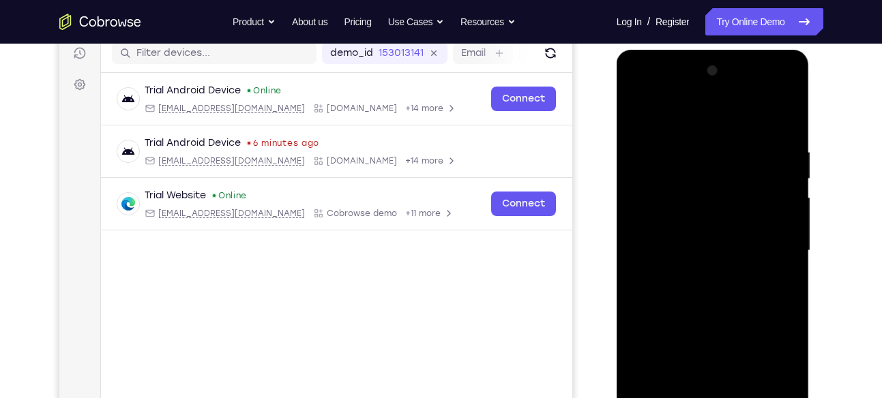
click at [704, 121] on div at bounding box center [713, 251] width 172 height 382
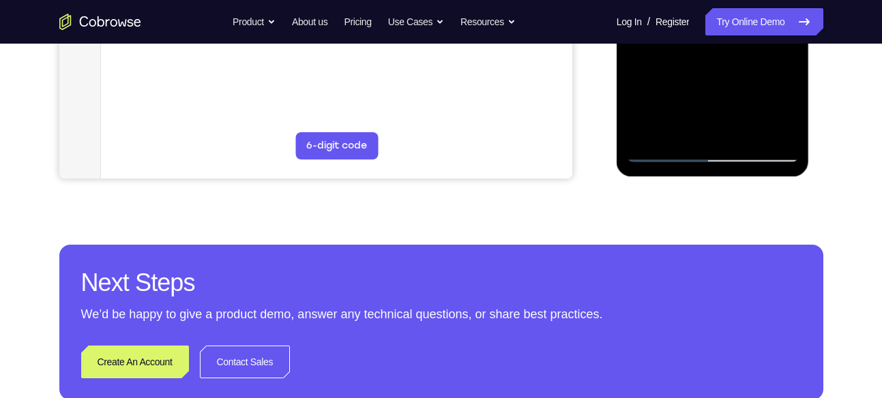
scroll to position [454, 0]
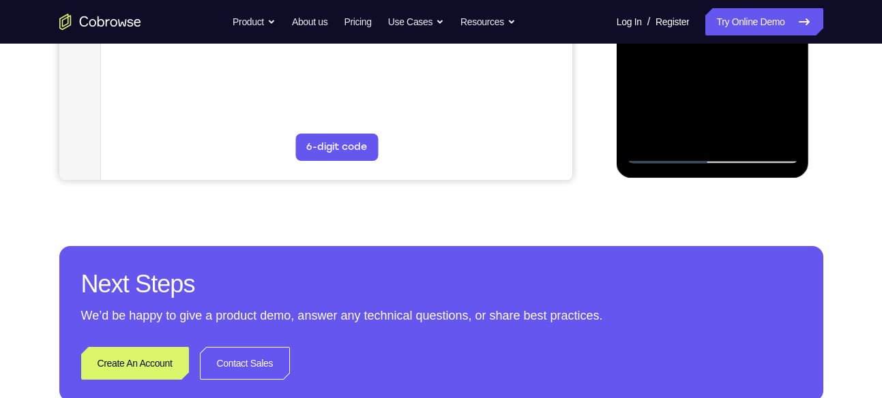
drag, startPoint x: 694, startPoint y: 117, endPoint x: 710, endPoint y: 44, distance: 74.8
drag, startPoint x: 715, startPoint y: 116, endPoint x: 724, endPoint y: 44, distance: 72.1
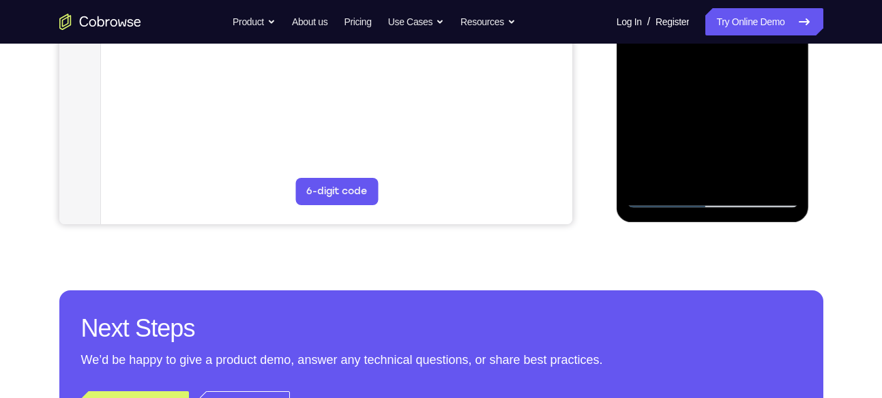
scroll to position [406, 0]
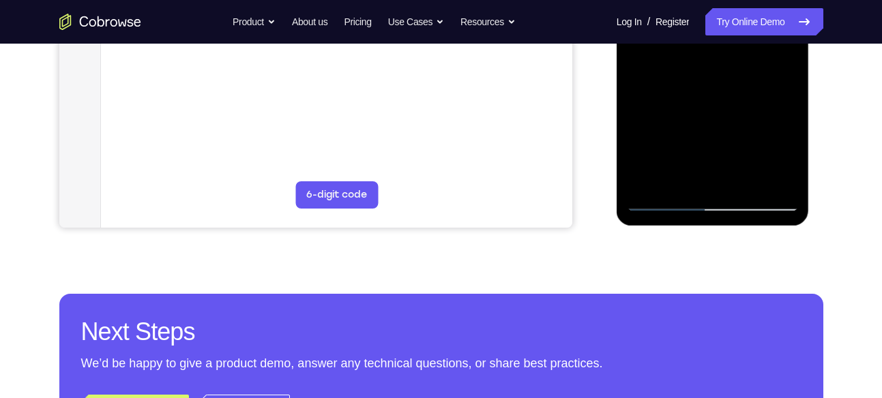
drag, startPoint x: 744, startPoint y: 169, endPoint x: 752, endPoint y: 120, distance: 49.8
click at [752, 120] on div at bounding box center [713, 21] width 172 height 382
drag, startPoint x: 741, startPoint y: 168, endPoint x: 755, endPoint y: 44, distance: 124.9
click at [755, 44] on div at bounding box center [713, 21] width 172 height 382
drag, startPoint x: 734, startPoint y: 139, endPoint x: 741, endPoint y: 100, distance: 40.1
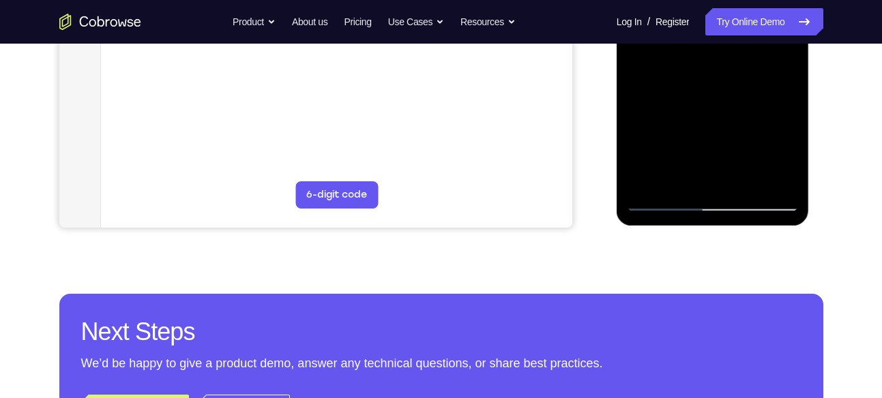
click at [741, 100] on div at bounding box center [713, 21] width 172 height 382
drag, startPoint x: 674, startPoint y: 141, endPoint x: 671, endPoint y: 44, distance: 96.9
click at [671, 44] on div at bounding box center [713, 21] width 172 height 382
drag, startPoint x: 679, startPoint y: 153, endPoint x: 691, endPoint y: 101, distance: 53.1
click at [691, 101] on div at bounding box center [713, 21] width 172 height 382
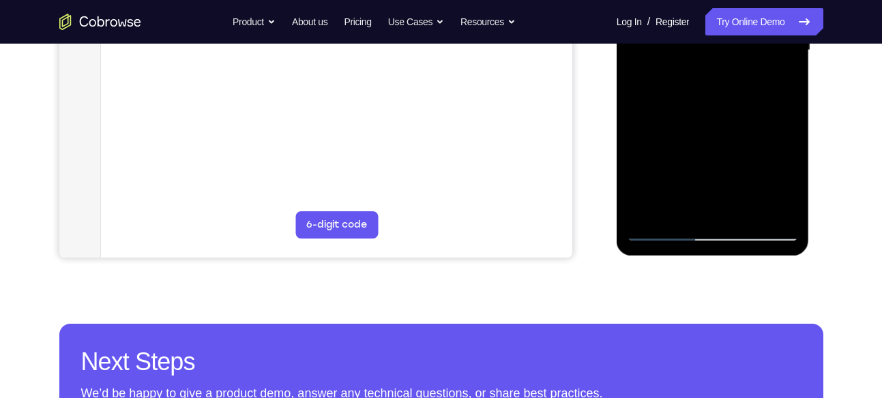
scroll to position [370, 0]
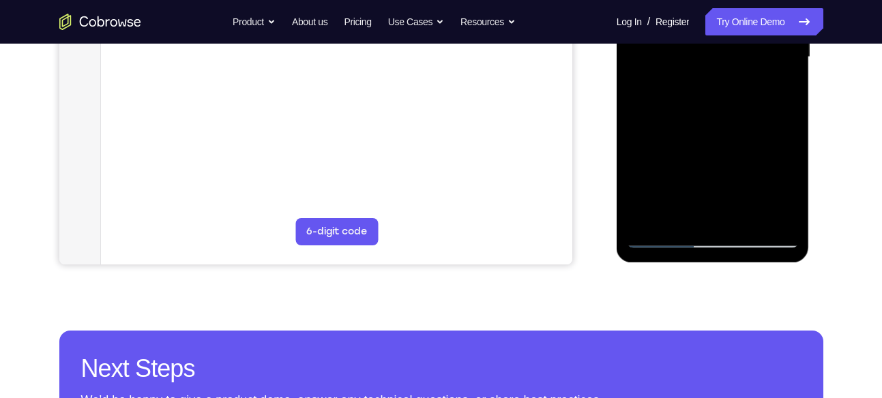
drag, startPoint x: 724, startPoint y: 183, endPoint x: 718, endPoint y: 44, distance: 139.2
click at [718, 44] on div at bounding box center [713, 57] width 172 height 382
drag, startPoint x: 726, startPoint y: 134, endPoint x: 724, endPoint y: 50, distance: 83.9
click at [724, 50] on div at bounding box center [713, 57] width 172 height 382
drag, startPoint x: 719, startPoint y: 195, endPoint x: 770, endPoint y: 44, distance: 159.1
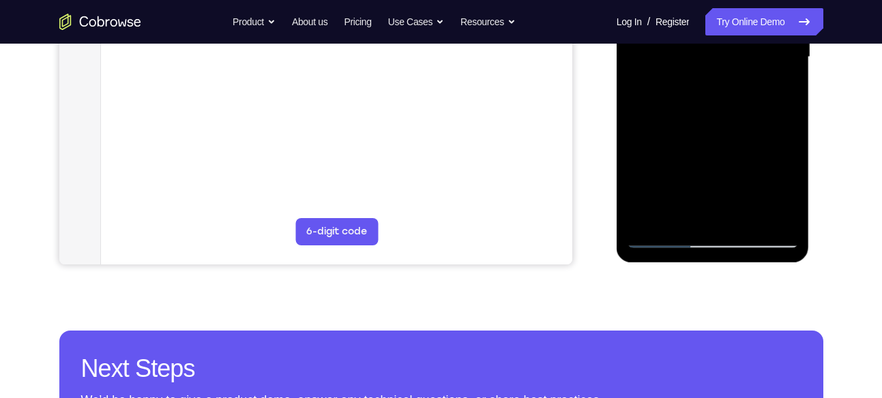
click at [770, 44] on div at bounding box center [713, 57] width 172 height 382
drag, startPoint x: 731, startPoint y: 190, endPoint x: 757, endPoint y: 44, distance: 147.5
click at [757, 44] on div at bounding box center [713, 57] width 172 height 382
drag, startPoint x: 726, startPoint y: 183, endPoint x: 738, endPoint y: 45, distance: 138.9
click at [738, 45] on div at bounding box center [713, 57] width 172 height 382
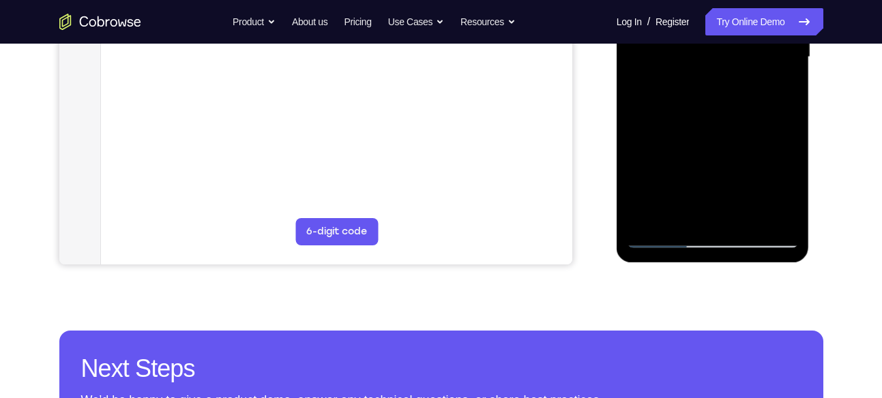
drag, startPoint x: 719, startPoint y: 191, endPoint x: 750, endPoint y: 44, distance: 149.8
click at [750, 44] on div at bounding box center [713, 57] width 172 height 382
drag, startPoint x: 733, startPoint y: 182, endPoint x: 749, endPoint y: 53, distance: 129.9
click at [749, 53] on div at bounding box center [713, 57] width 172 height 382
click at [815, 121] on div at bounding box center [714, 55] width 218 height 419
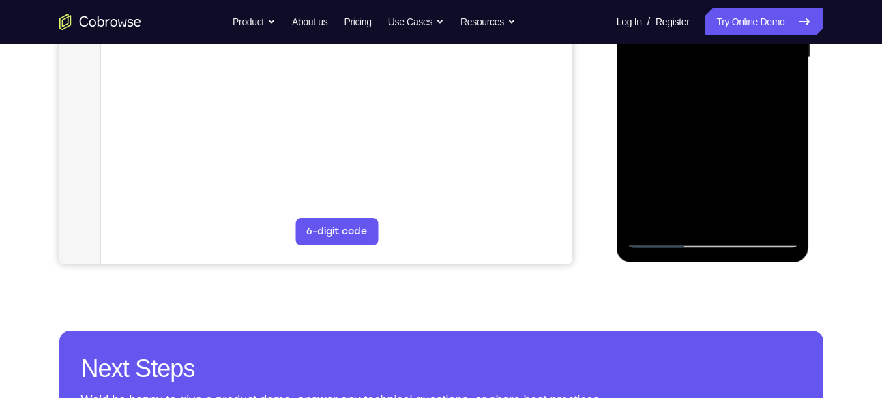
click at [790, 203] on div at bounding box center [713, 57] width 172 height 382
drag, startPoint x: 779, startPoint y: 200, endPoint x: 779, endPoint y: 95, distance: 104.3
click at [779, 95] on div at bounding box center [713, 57] width 172 height 382
drag, startPoint x: 755, startPoint y: 158, endPoint x: 756, endPoint y: 130, distance: 28.6
click at [756, 130] on div at bounding box center [713, 57] width 172 height 382
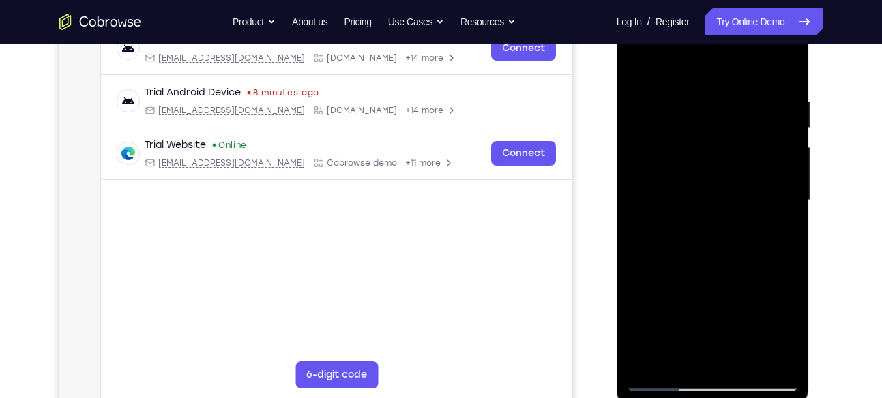
scroll to position [191, 0]
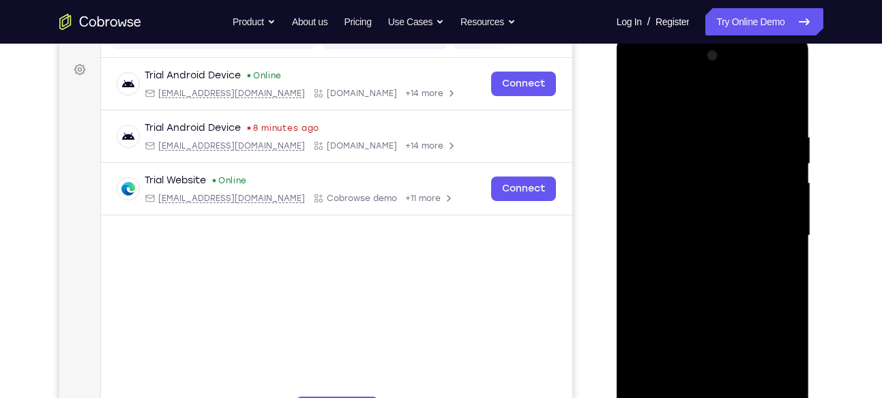
click at [769, 100] on div at bounding box center [713, 236] width 172 height 382
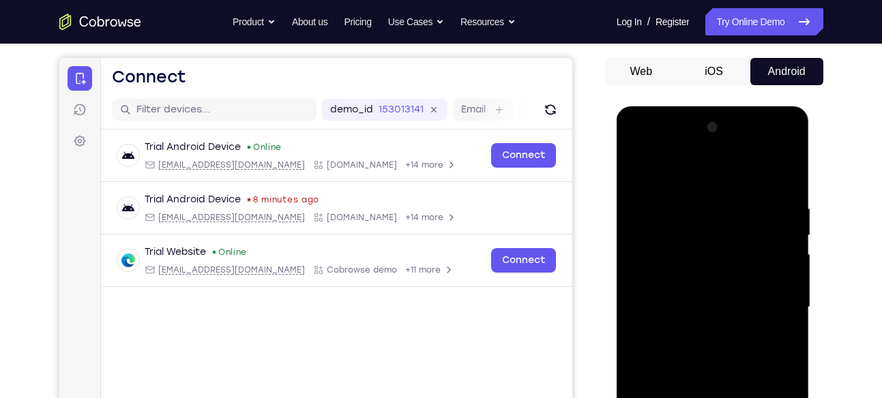
scroll to position [117, 0]
